Goal: Task Accomplishment & Management: Use online tool/utility

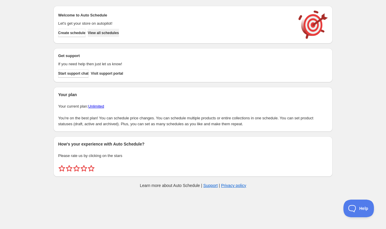
click at [114, 32] on span "View all schedules" at bounding box center [103, 33] width 31 height 5
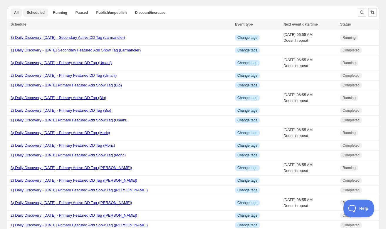
click at [41, 14] on span "Scheduled" at bounding box center [36, 12] width 18 height 5
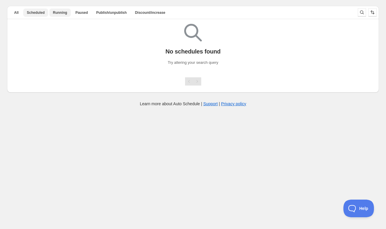
click at [61, 11] on span "Running" at bounding box center [60, 12] width 14 height 5
click at [38, 12] on span "Scheduled" at bounding box center [36, 12] width 18 height 5
click at [19, 12] on button "All" at bounding box center [16, 13] width 11 height 8
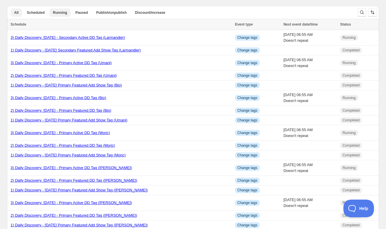
click at [57, 13] on span "Running" at bounding box center [60, 12] width 14 height 5
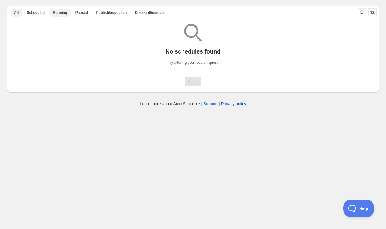
click at [18, 13] on span "All" at bounding box center [16, 12] width 4 height 5
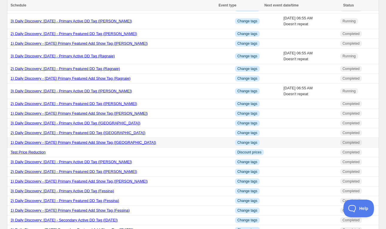
scroll to position [341, 0]
click at [106, 93] on link "3) Daily Discovery: August 5 2025 - Primary Active DD Tag (Cesar)" at bounding box center [71, 91] width 121 height 4
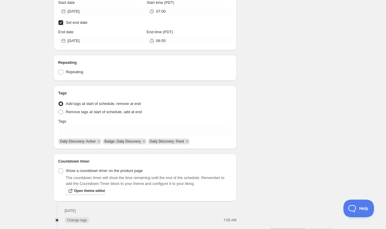
scroll to position [179, 0]
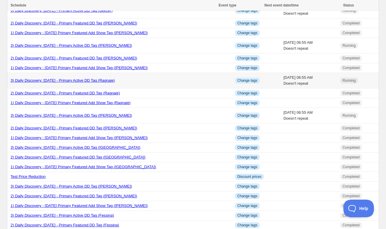
scroll to position [316, 0]
click at [69, 83] on link "3) Daily Discovery: August 6 2025 - Primary Active DD Tag (Ragnaie)" at bounding box center [63, 80] width 104 height 4
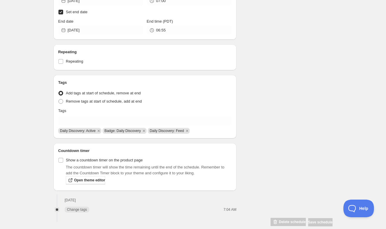
scroll to position [179, 0]
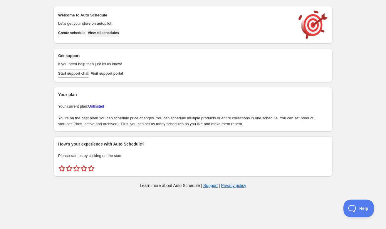
click at [103, 33] on span "View all schedules" at bounding box center [103, 33] width 31 height 5
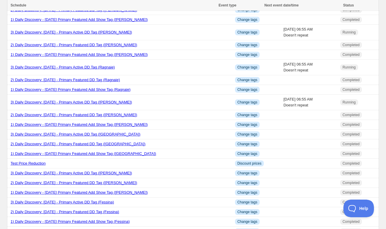
scroll to position [330, 0]
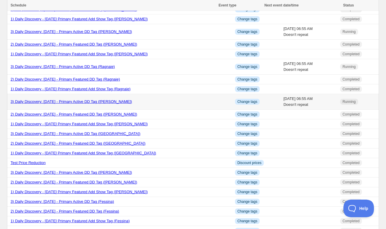
click at [80, 104] on link "3) Daily Discovery: [DATE] - Primary Active DD Tag ([PERSON_NAME])" at bounding box center [71, 101] width 121 height 4
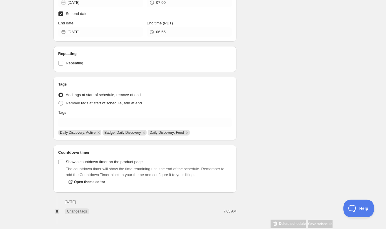
scroll to position [179, 0]
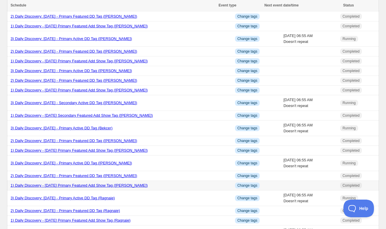
scroll to position [206, 0]
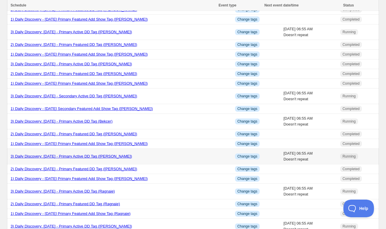
click at [102, 158] on link "3) Daily Discovery: [DATE] - Primary Active DD Tag ([PERSON_NAME])" at bounding box center [71, 156] width 121 height 4
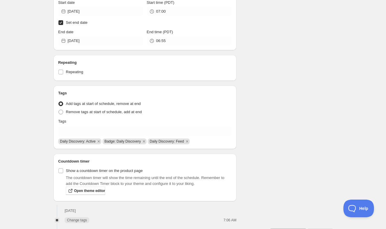
scroll to position [179, 0]
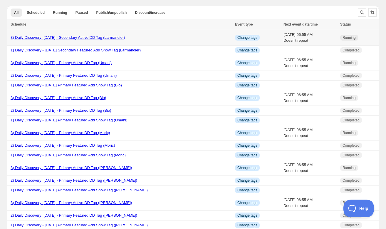
click at [85, 38] on link "3) Daily Discovery: [DATE] - Secondary Active DD Tag (Larmandier)" at bounding box center [68, 37] width 115 height 4
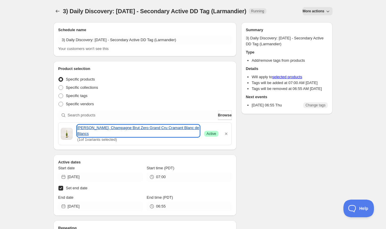
click at [150, 127] on link "MV Guy Larmandier, Champagne Brut Zero Grand Cru Cramant Blanc de Blancs" at bounding box center [138, 131] width 122 height 12
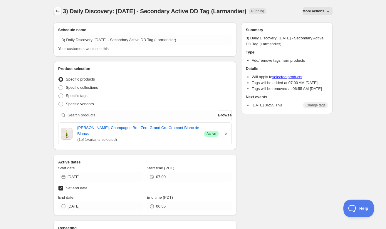
click at [57, 11] on icon "Schedules" at bounding box center [58, 11] width 6 height 6
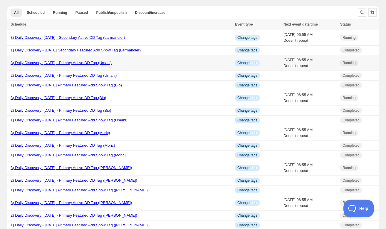
click at [57, 63] on link "3) Daily Discovery: [DATE] - Primary Active DD Tag (Umani)" at bounding box center [61, 63] width 101 height 4
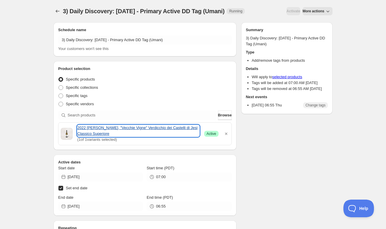
click at [108, 129] on link "2022 Umani Ronchi, "Vecchie Vigne" Verdicchio dei Castelli di Jesi Classico Sup…" at bounding box center [138, 131] width 122 height 12
click at [155, 129] on link "2022 Umani Ronchi, "Vecchie Vigne" Verdicchio dei Castelli di Jesi Classico Sup…" at bounding box center [138, 131] width 122 height 12
